Goal: Task Accomplishment & Management: Complete application form

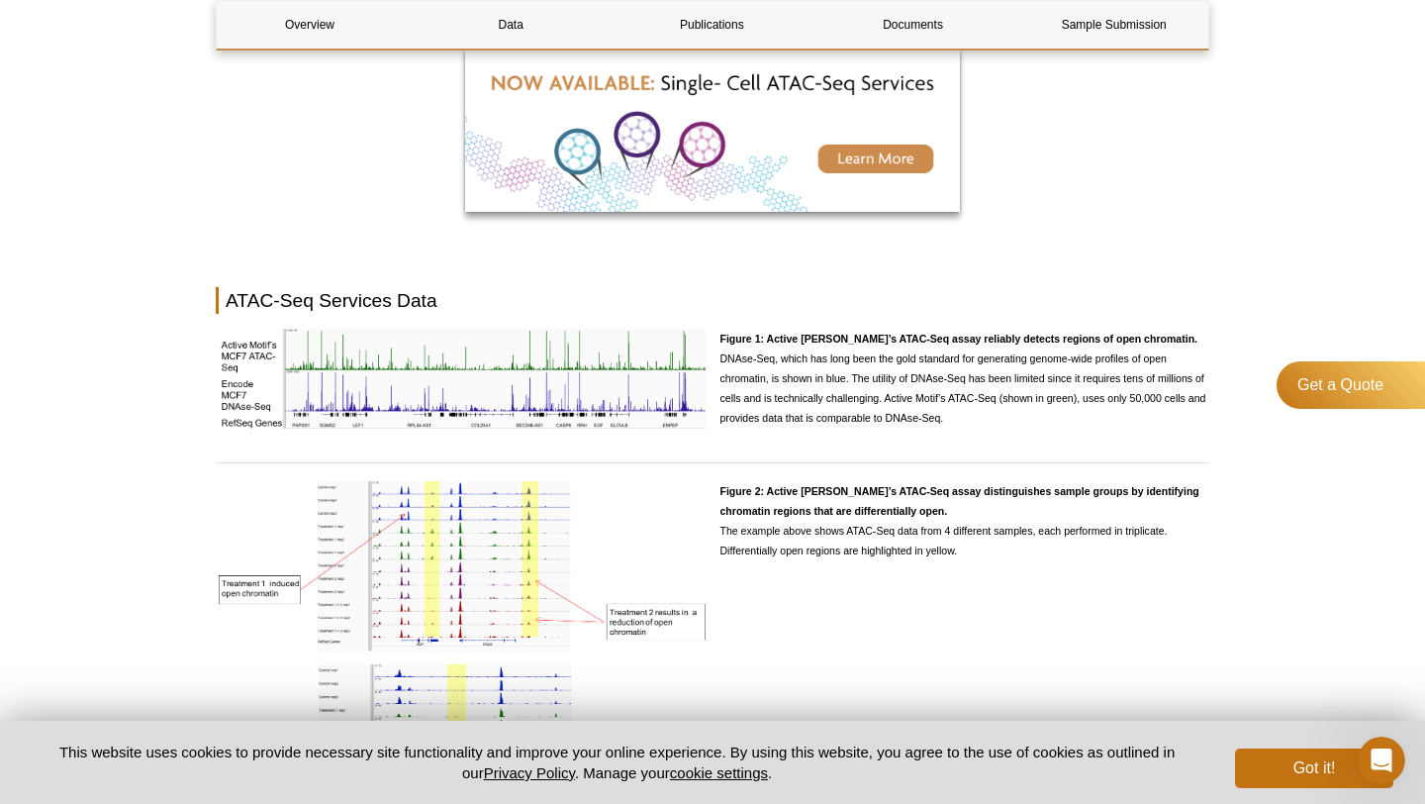
scroll to position [1593, 0]
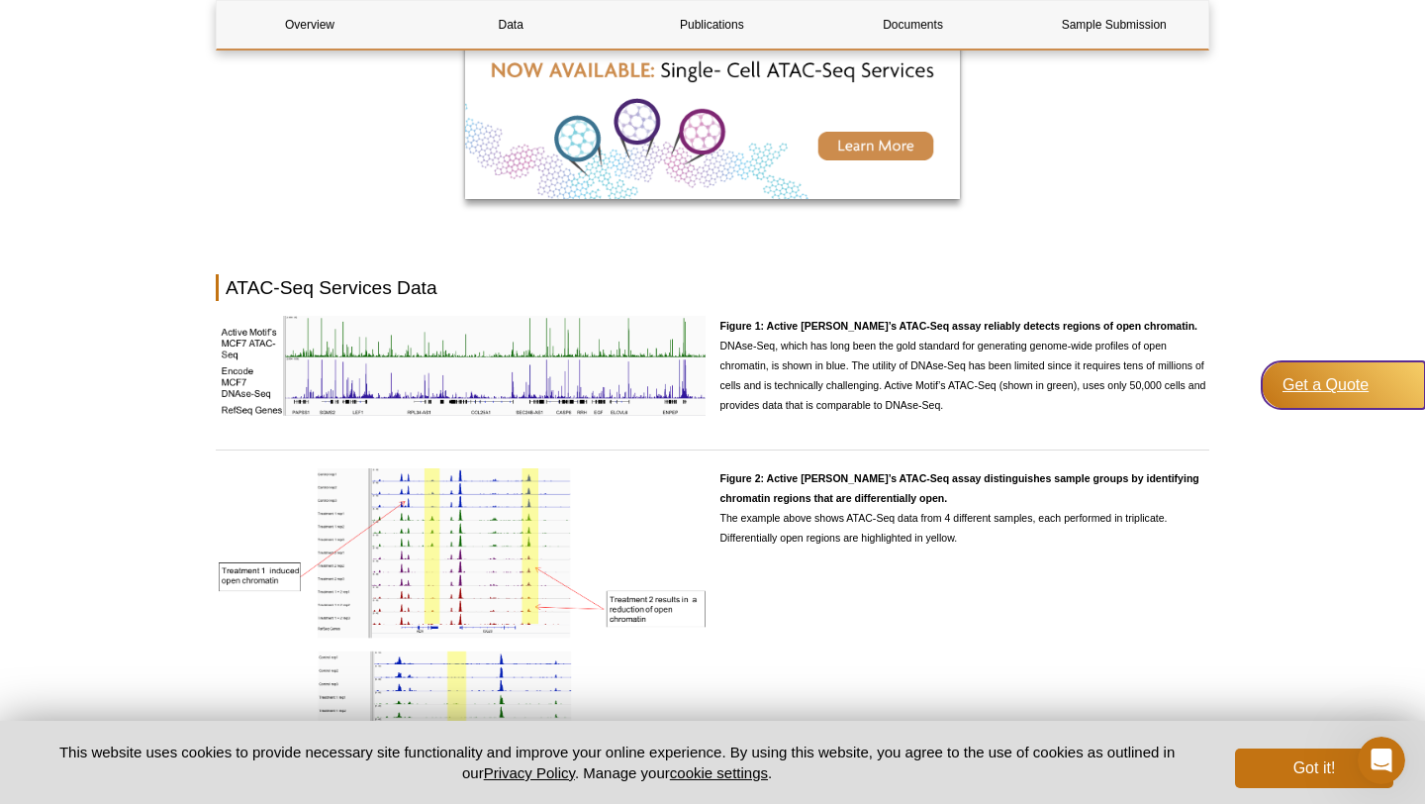
click at [1342, 389] on div "Get a Quote" at bounding box center [1343, 385] width 163 height 48
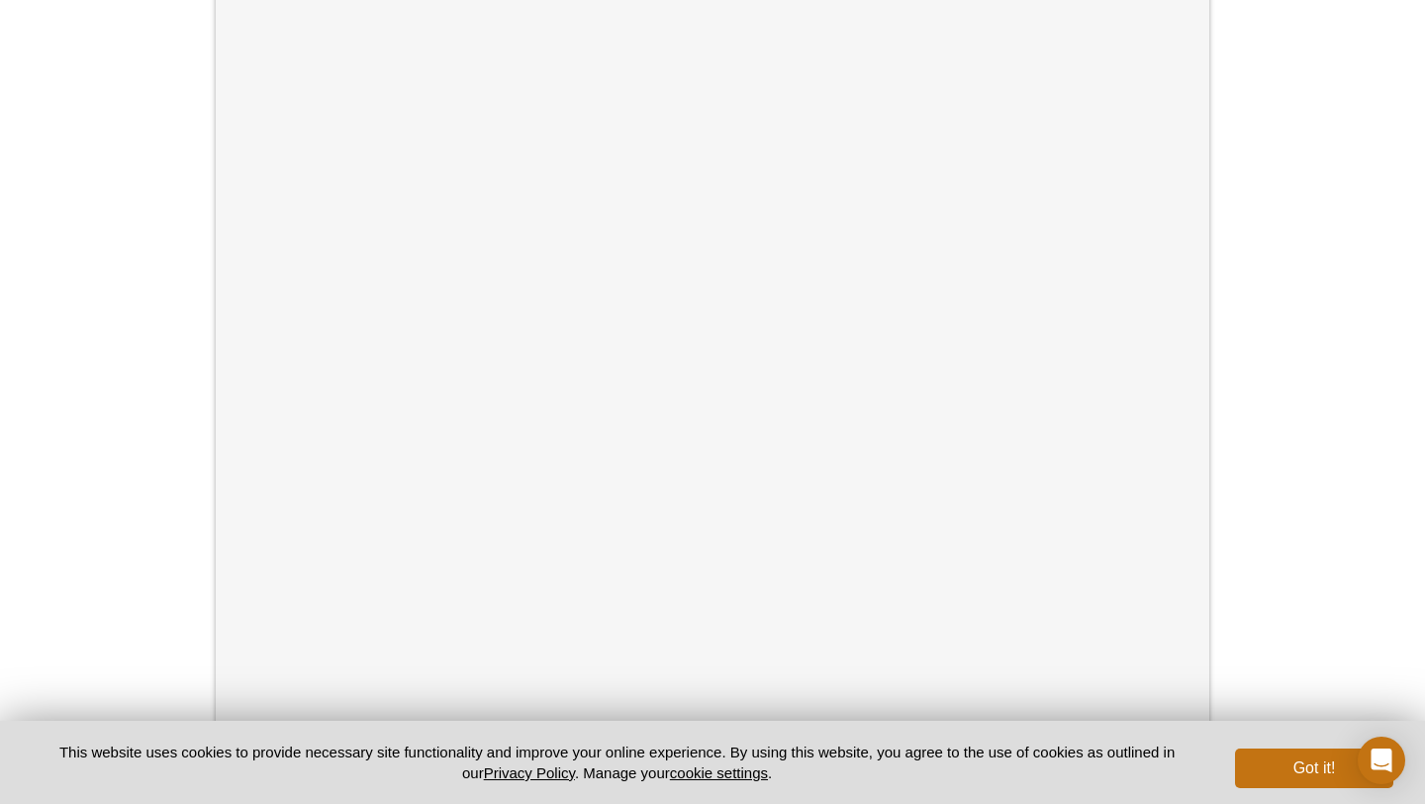
scroll to position [536, 0]
